Goal: Find specific page/section: Find specific page/section

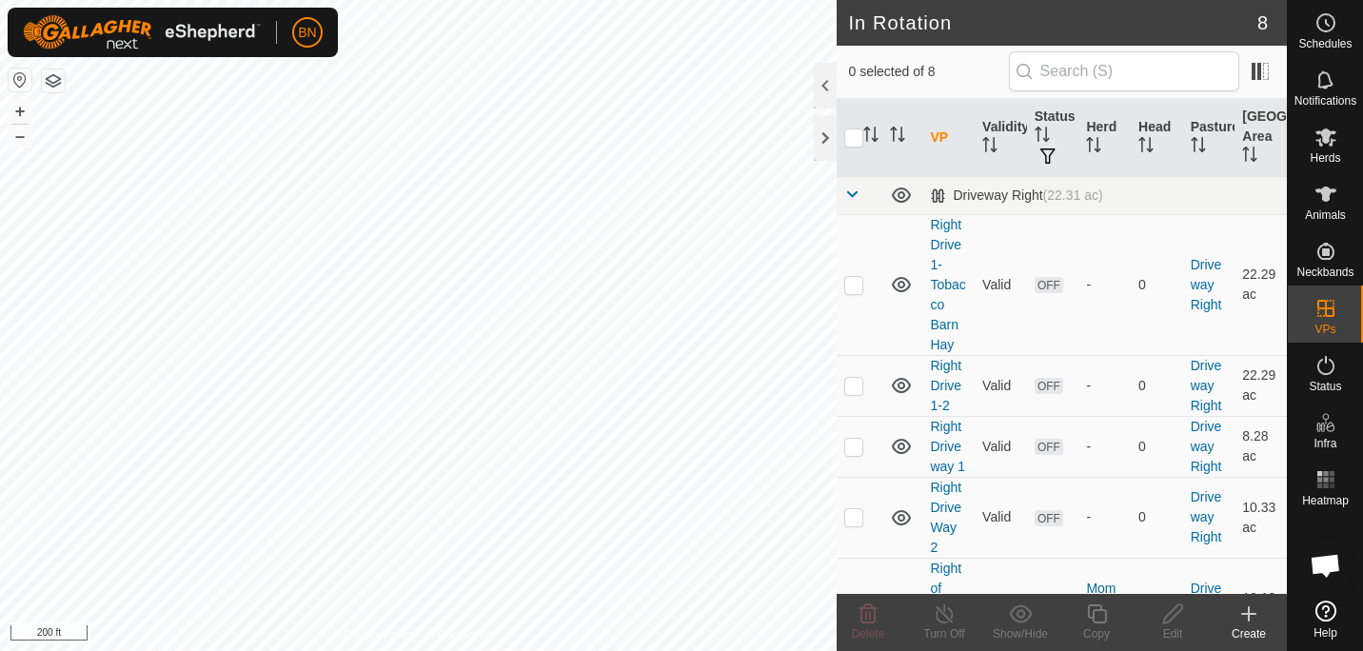
scroll to position [938, 0]
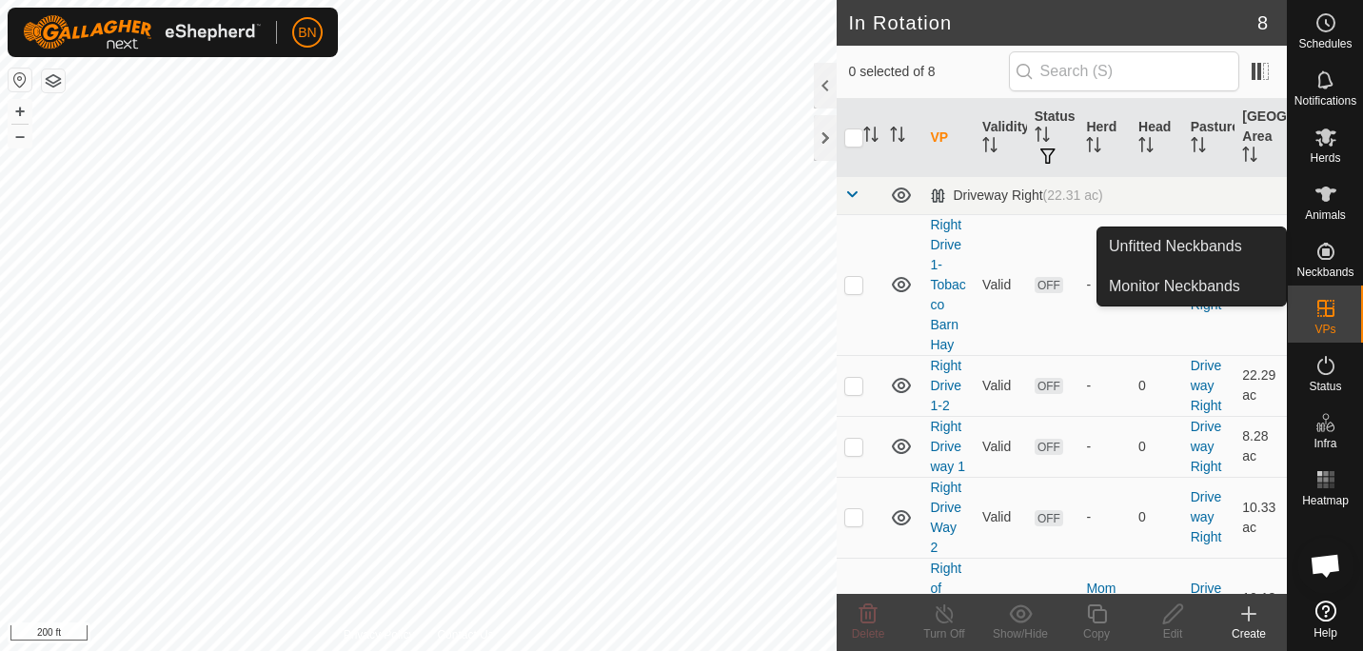
click at [1315, 255] on icon at bounding box center [1325, 251] width 23 height 23
click at [1330, 256] on icon at bounding box center [1325, 251] width 17 height 17
click at [1220, 282] on link "Monitor Neckbands" at bounding box center [1191, 286] width 188 height 38
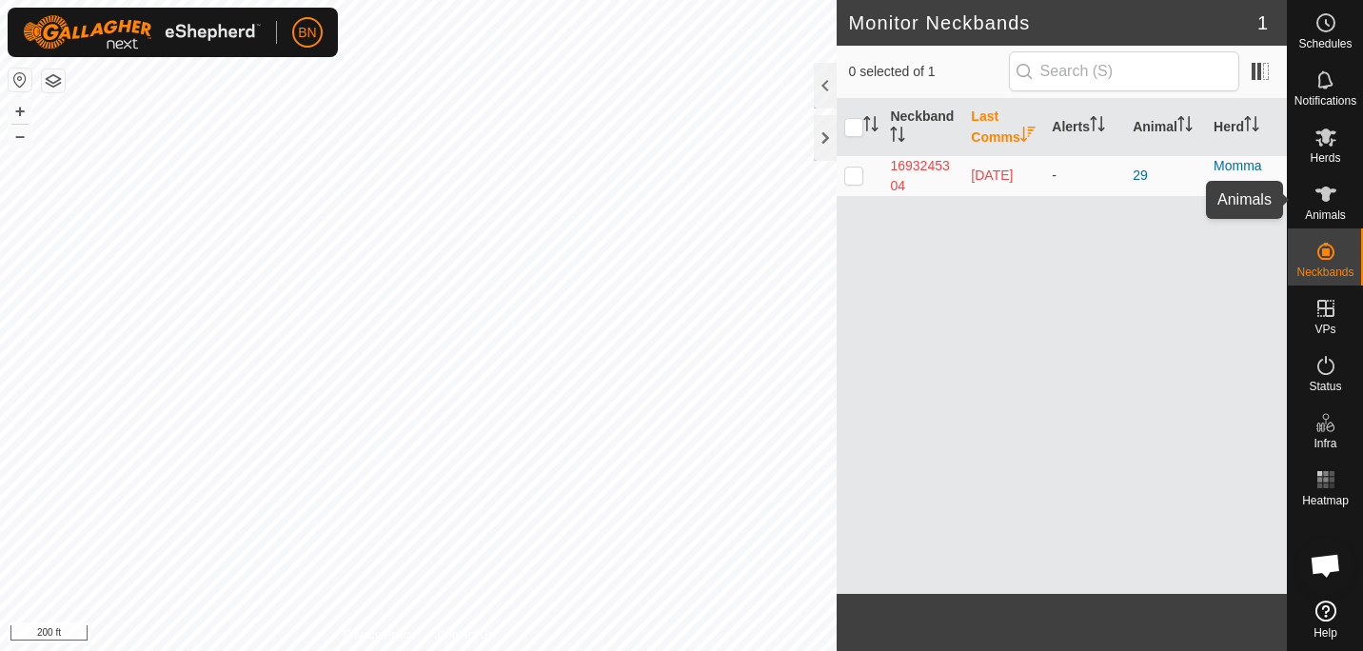
click at [1328, 194] on icon at bounding box center [1325, 194] width 21 height 15
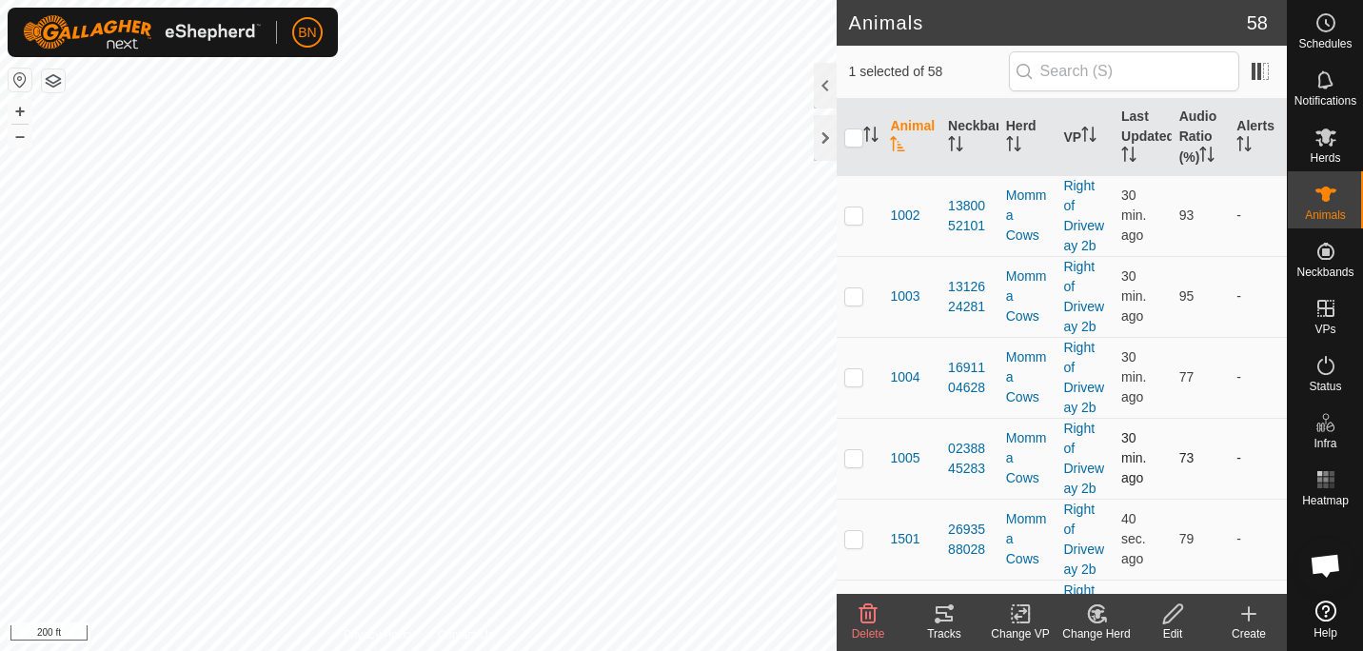
checkbox input "false"
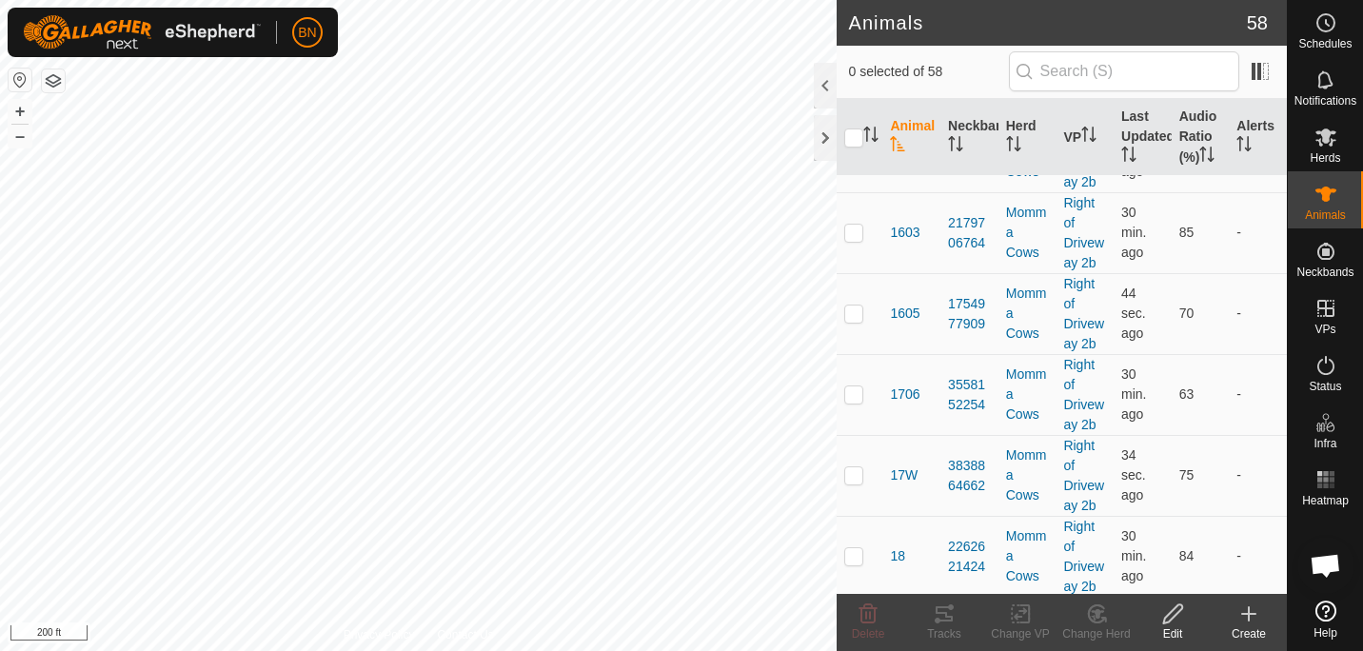
scroll to position [469, 0]
click at [856, 391] on p-checkbox at bounding box center [853, 392] width 19 height 15
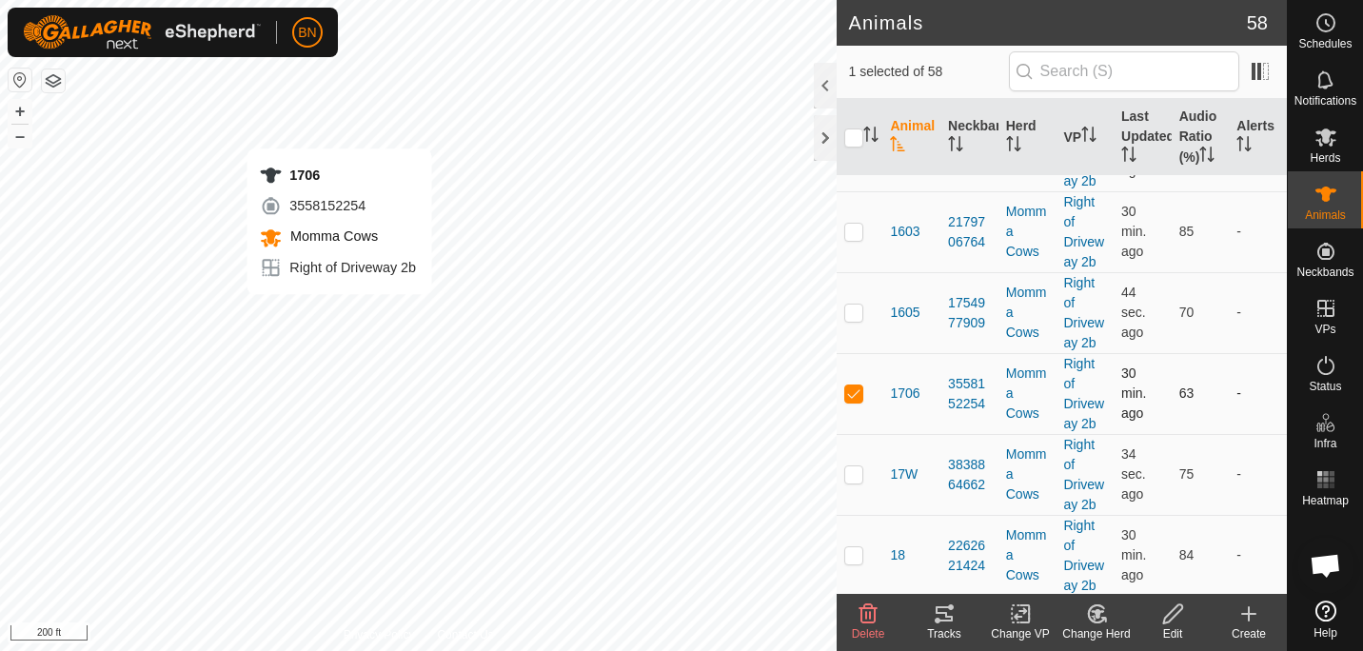
checkbox input "false"
